Goal: Check status: Check status

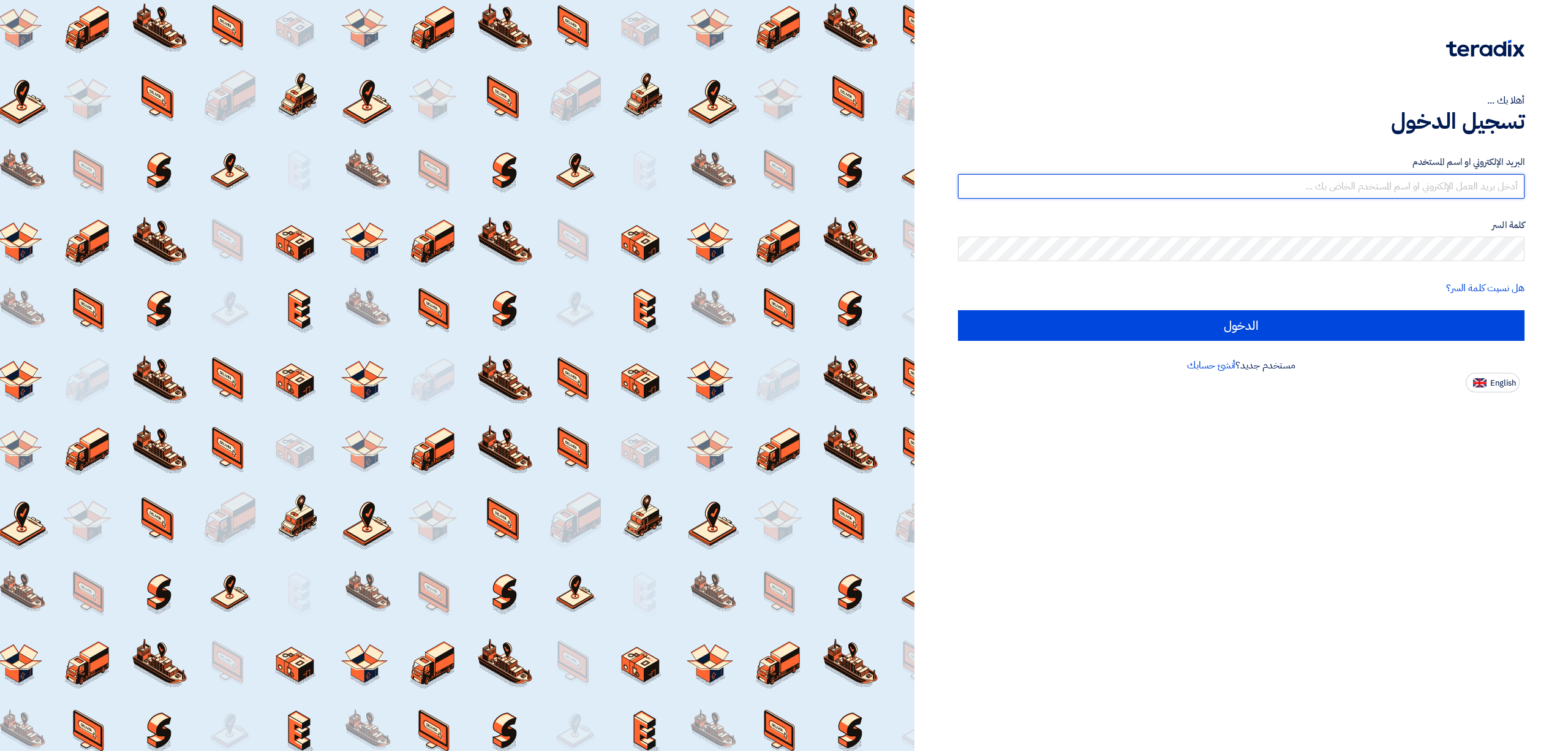
type input "[EMAIL_ADDRESS][DOMAIN_NAME]"
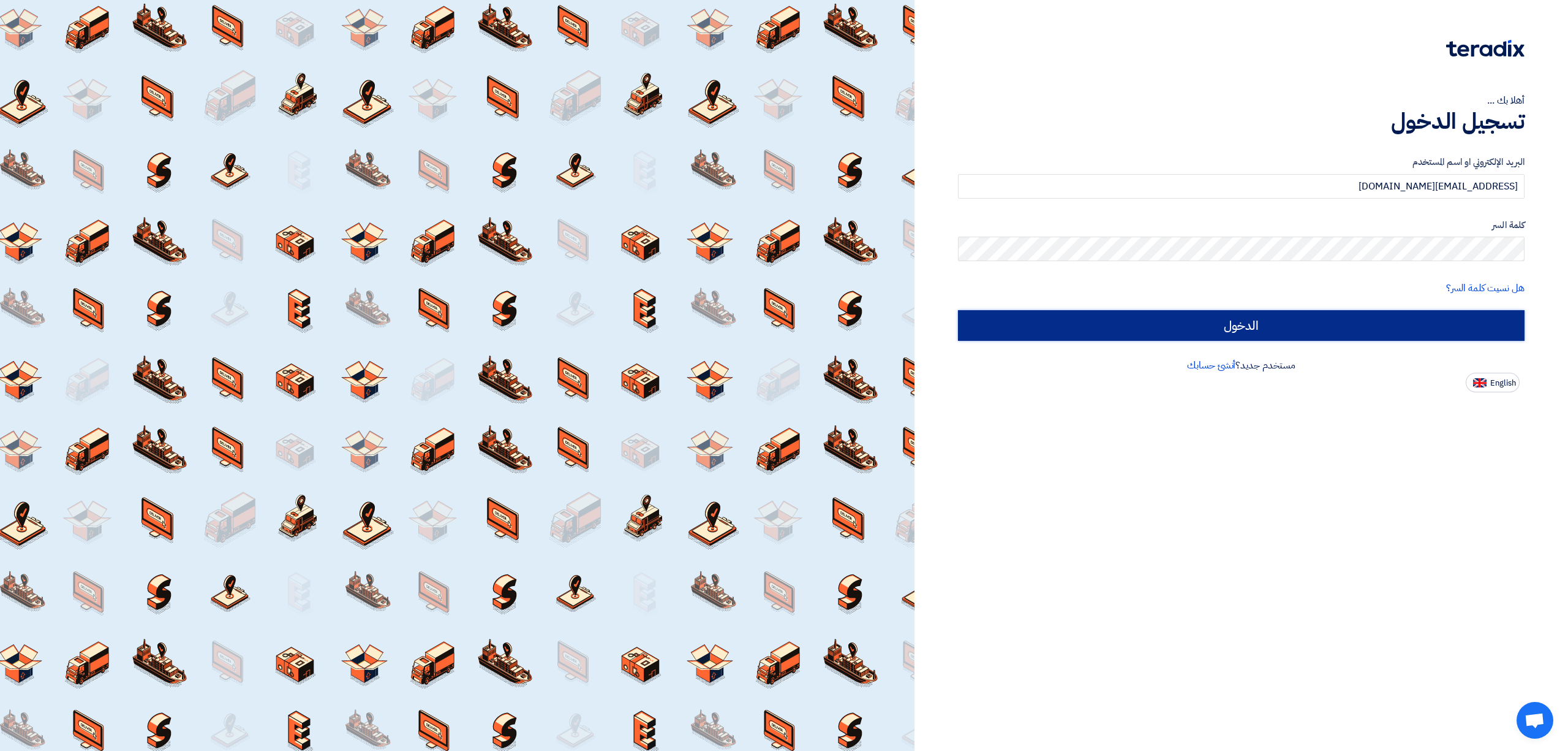
drag, startPoint x: 0, startPoint y: 0, endPoint x: 1351, endPoint y: 317, distance: 1387.7
click at [1351, 317] on input "الدخول" at bounding box center [1241, 325] width 567 height 31
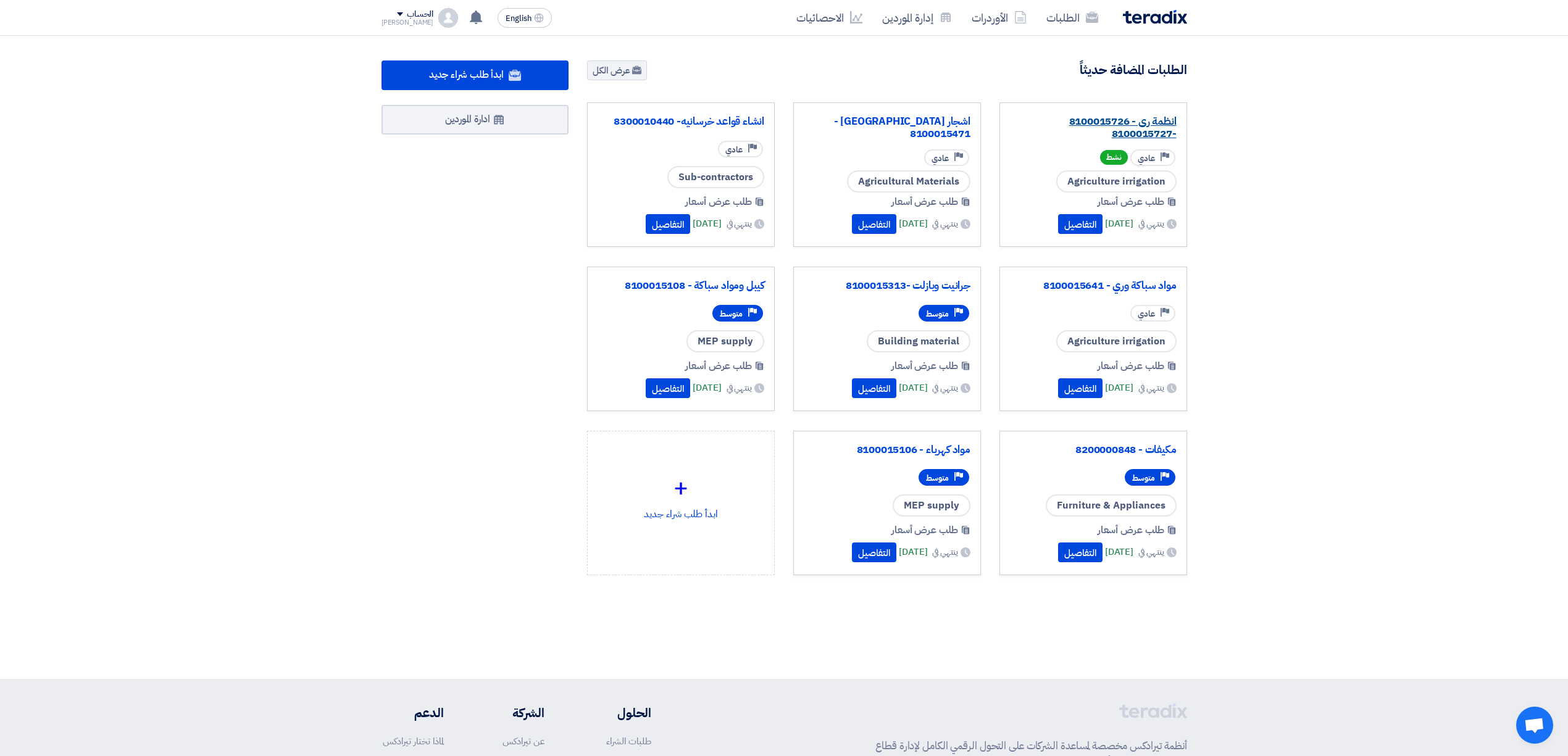
click at [1156, 125] on link "انظمة رى - 8100015726 -8100015727" at bounding box center [1093, 128] width 167 height 24
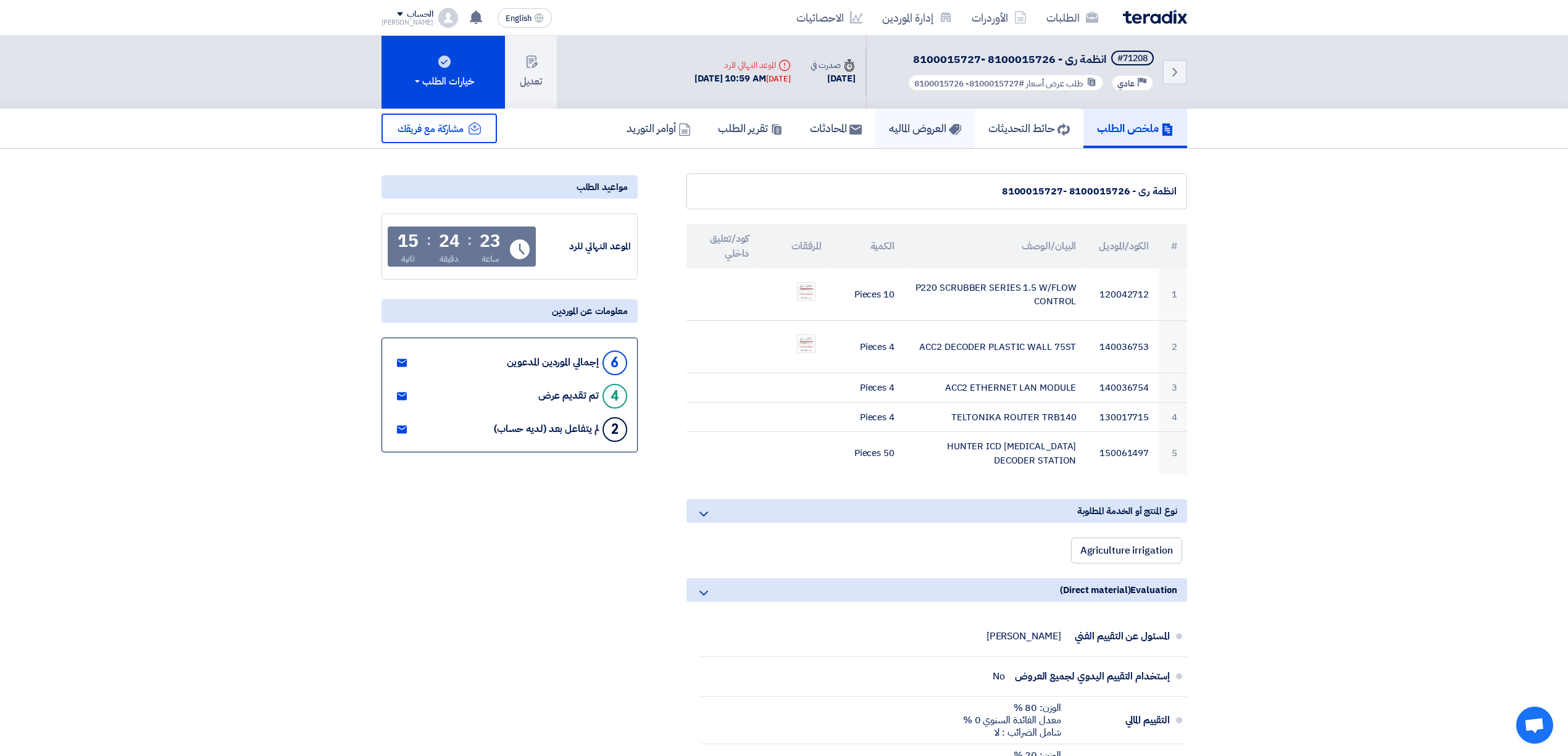
click at [914, 121] on h5 "العروض الماليه" at bounding box center [924, 128] width 73 height 14
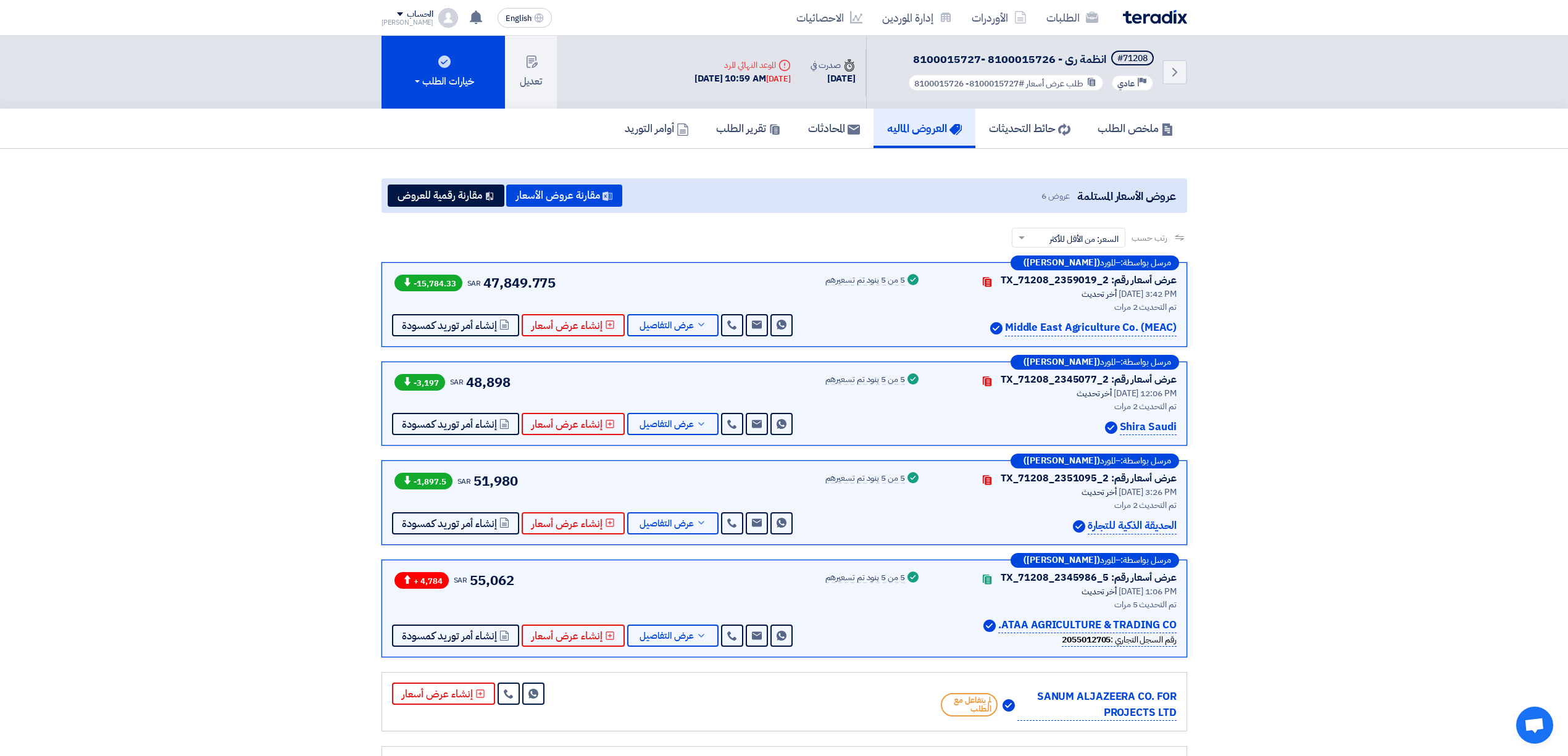
drag, startPoint x: 527, startPoint y: 482, endPoint x: 465, endPoint y: 485, distance: 62.1
click at [465, 485] on div "-1,897.5 SAR 51,980 Send Message Send Message" at bounding box center [593, 503] width 403 height 64
